Goal: Navigation & Orientation: Understand site structure

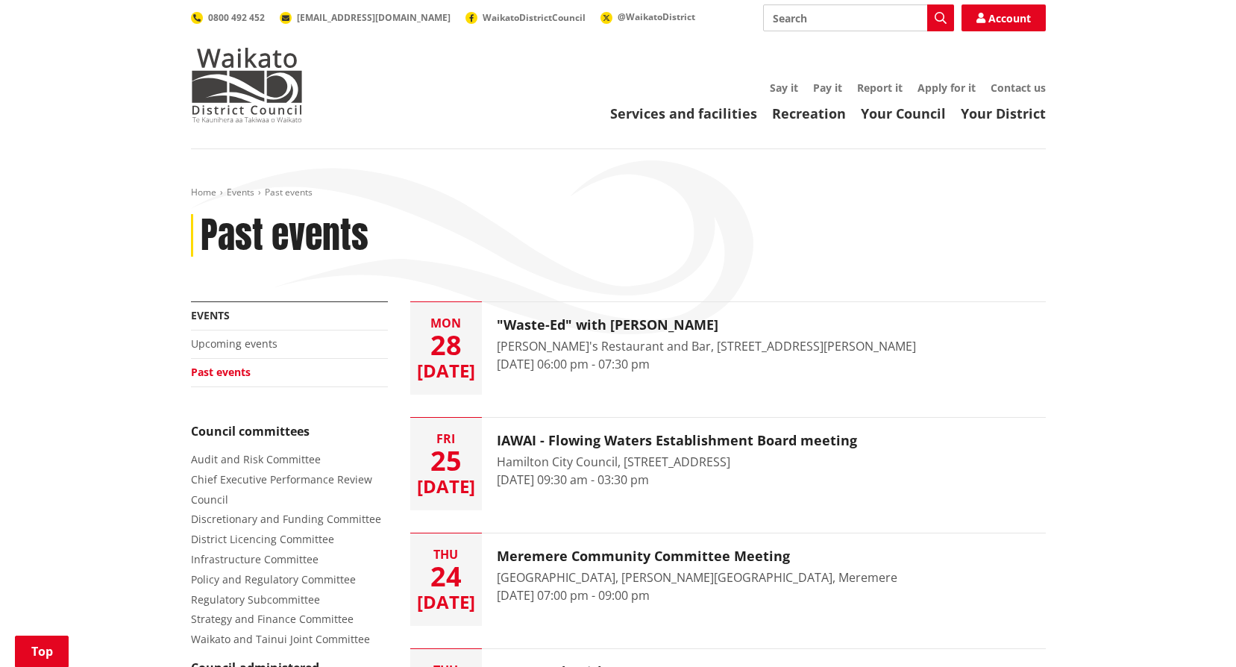
scroll to position [522, 0]
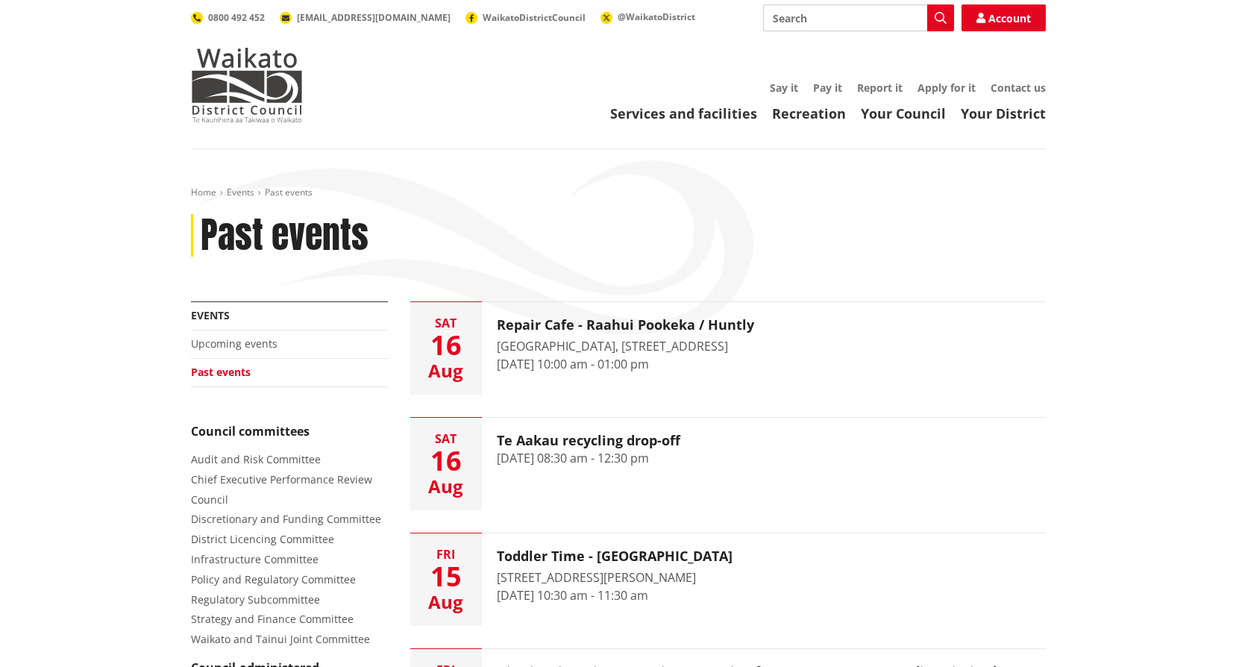
scroll to position [2094, 0]
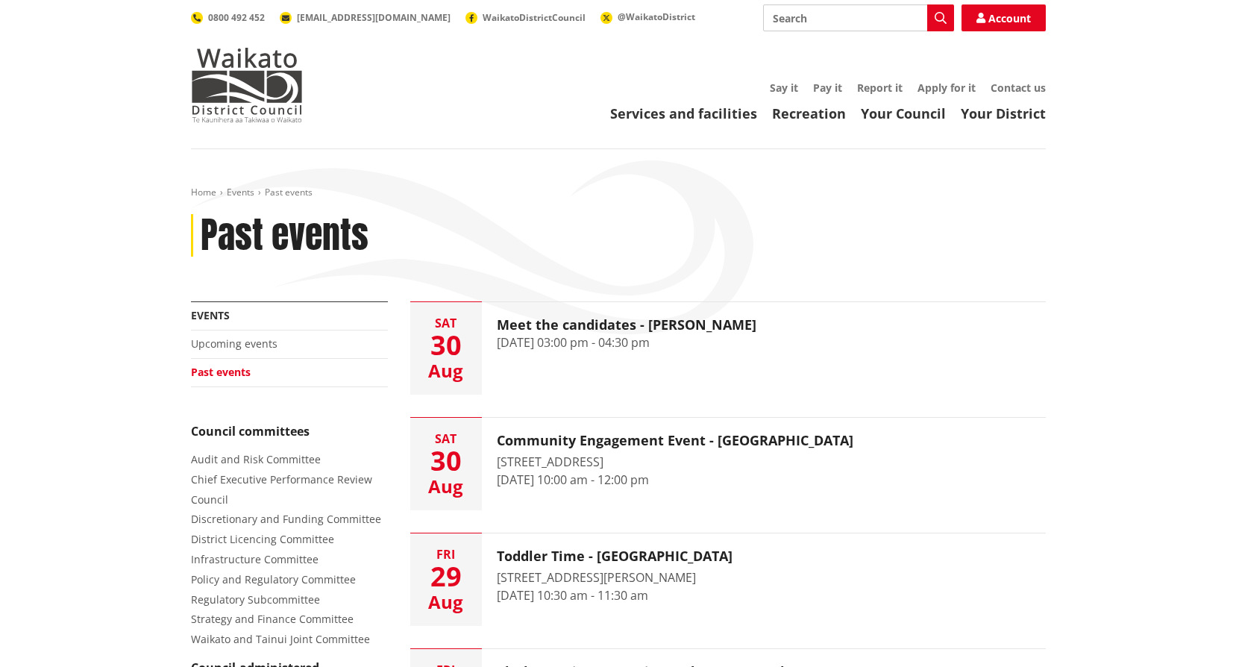
scroll to position [2094, 0]
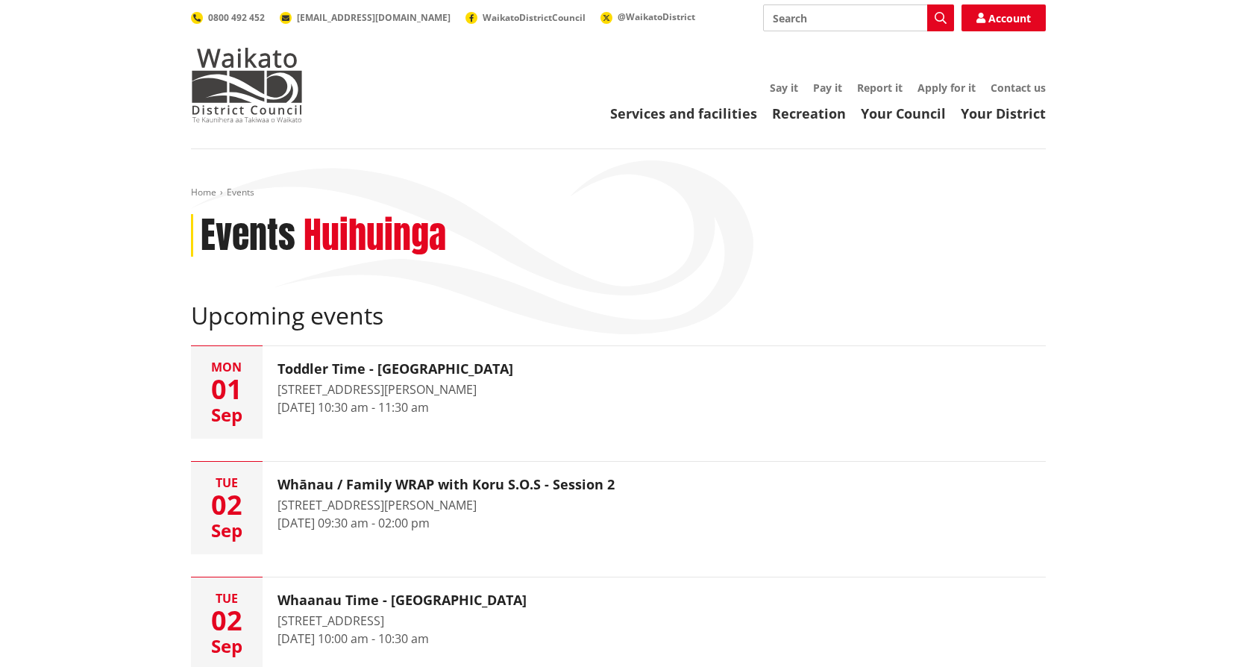
scroll to position [895, 0]
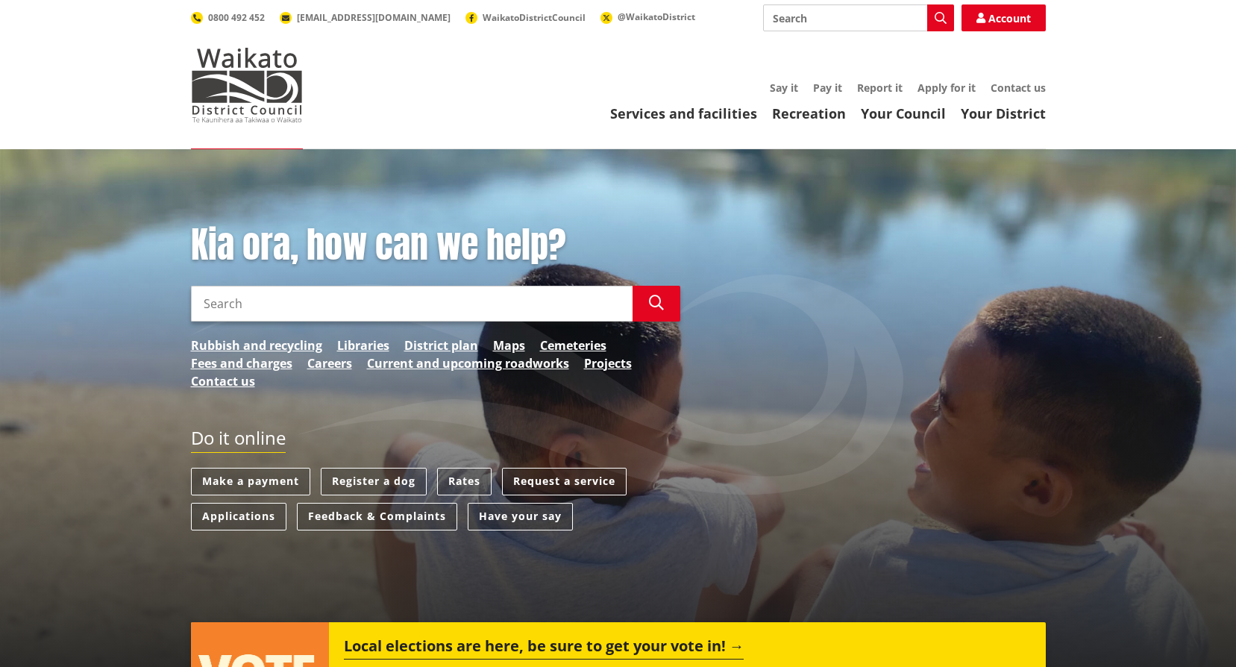
scroll to position [1268, 0]
